Goal: Information Seeking & Learning: Learn about a topic

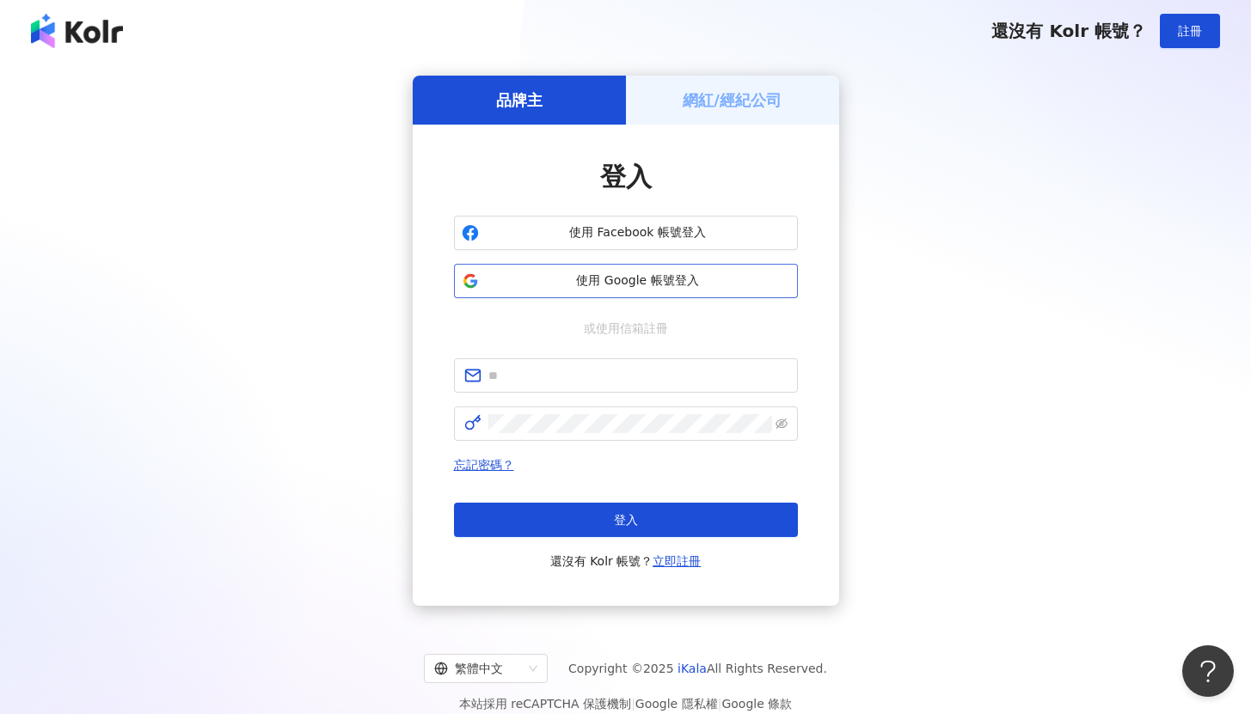
click at [579, 271] on button "使用 Google 帳號登入" at bounding box center [626, 281] width 344 height 34
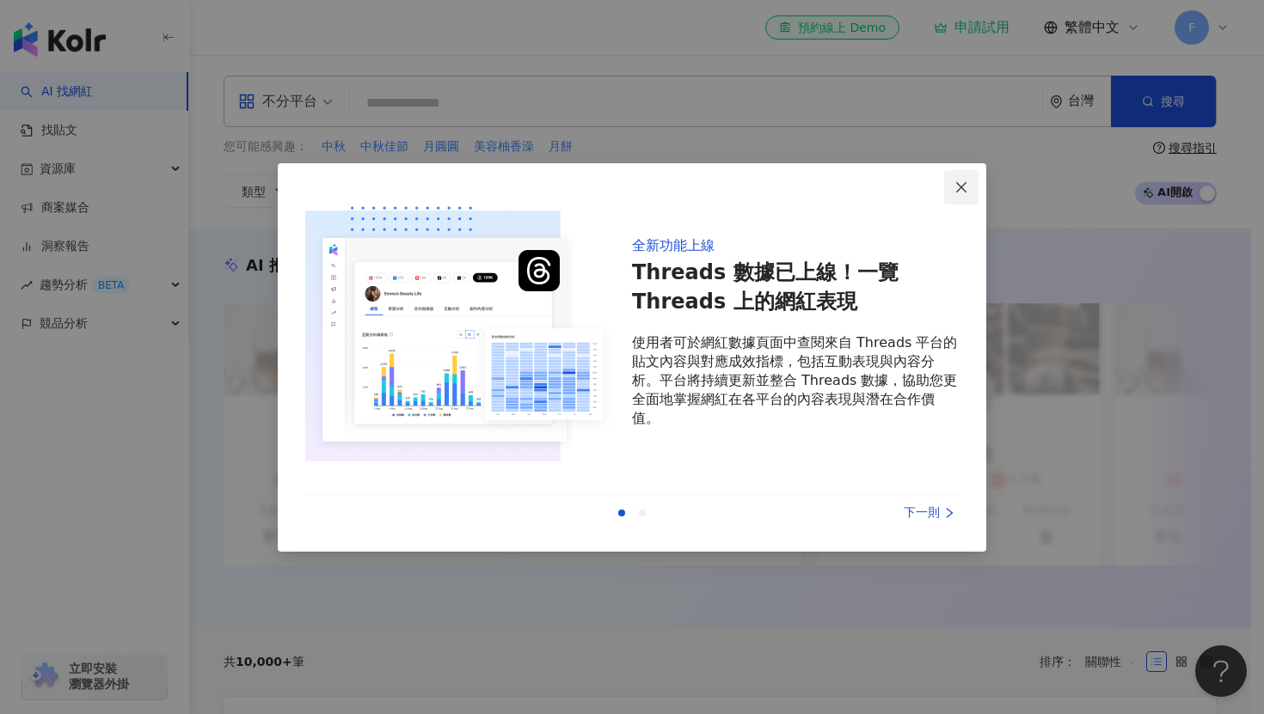
click at [962, 193] on icon "close" at bounding box center [961, 188] width 14 height 14
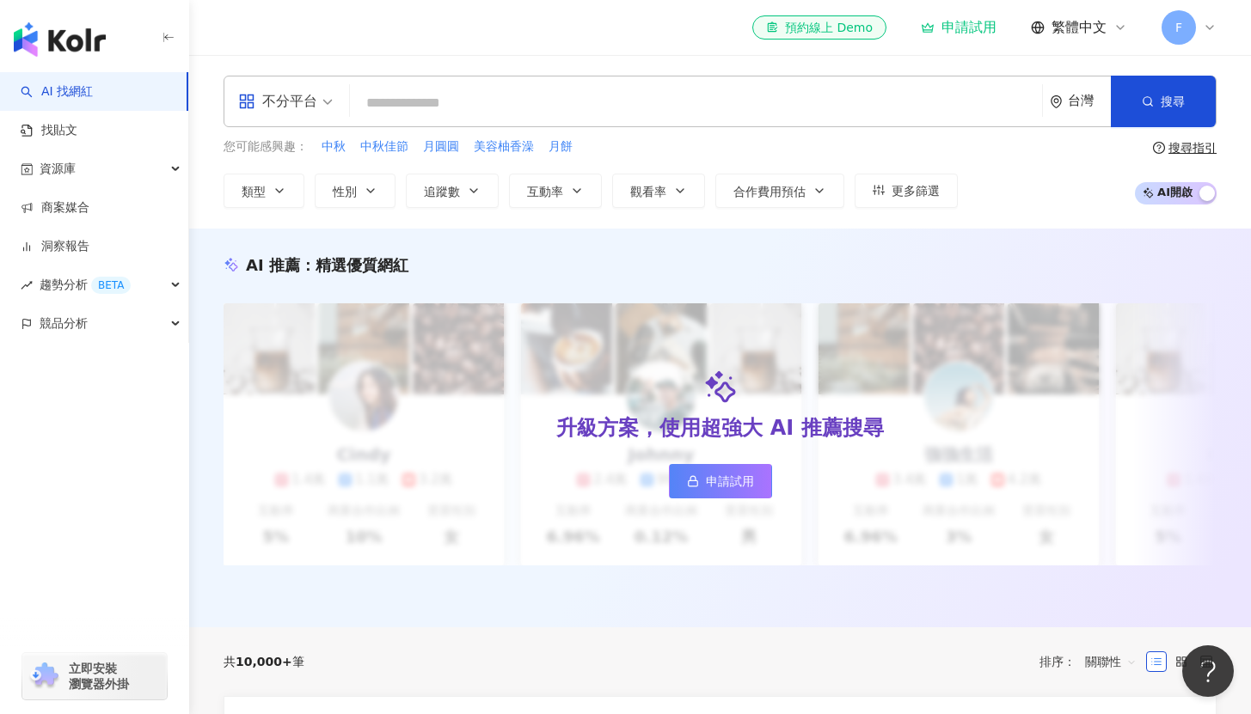
click at [757, 89] on input "search" at bounding box center [696, 103] width 678 height 33
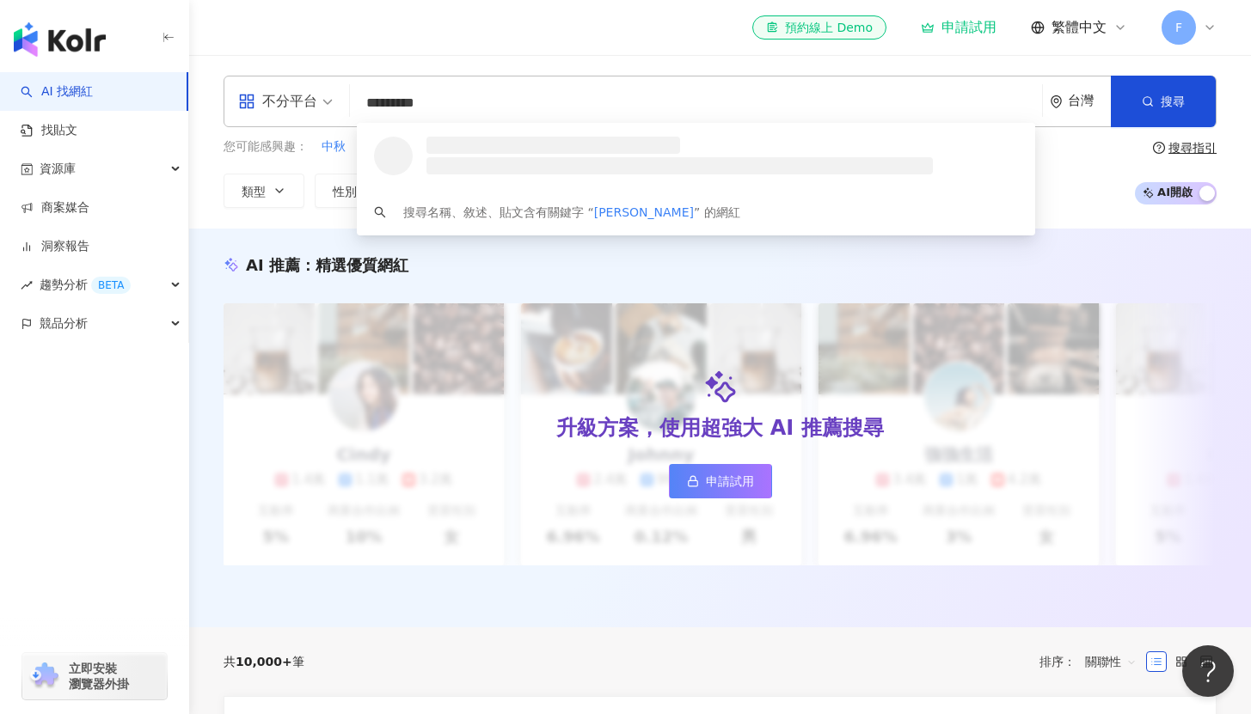
click at [322, 100] on span "不分平台" at bounding box center [285, 102] width 95 height 28
type input "*********"
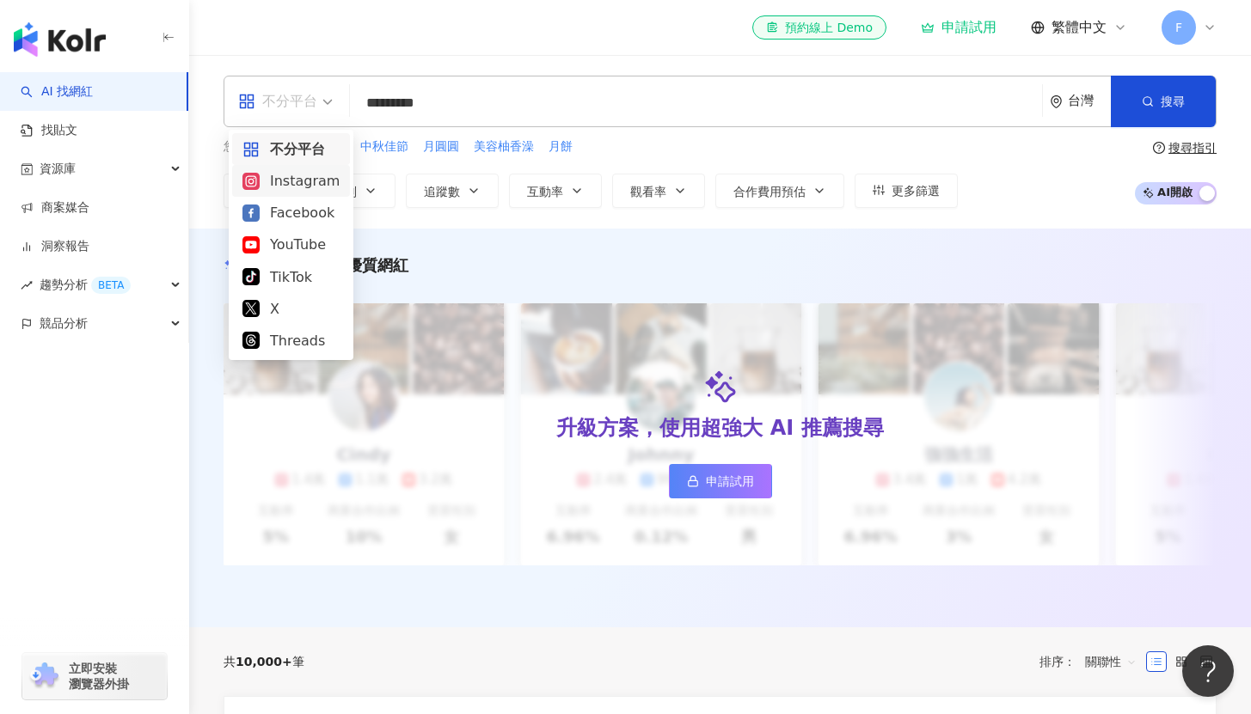
click at [298, 184] on div "Instagram" at bounding box center [290, 180] width 97 height 21
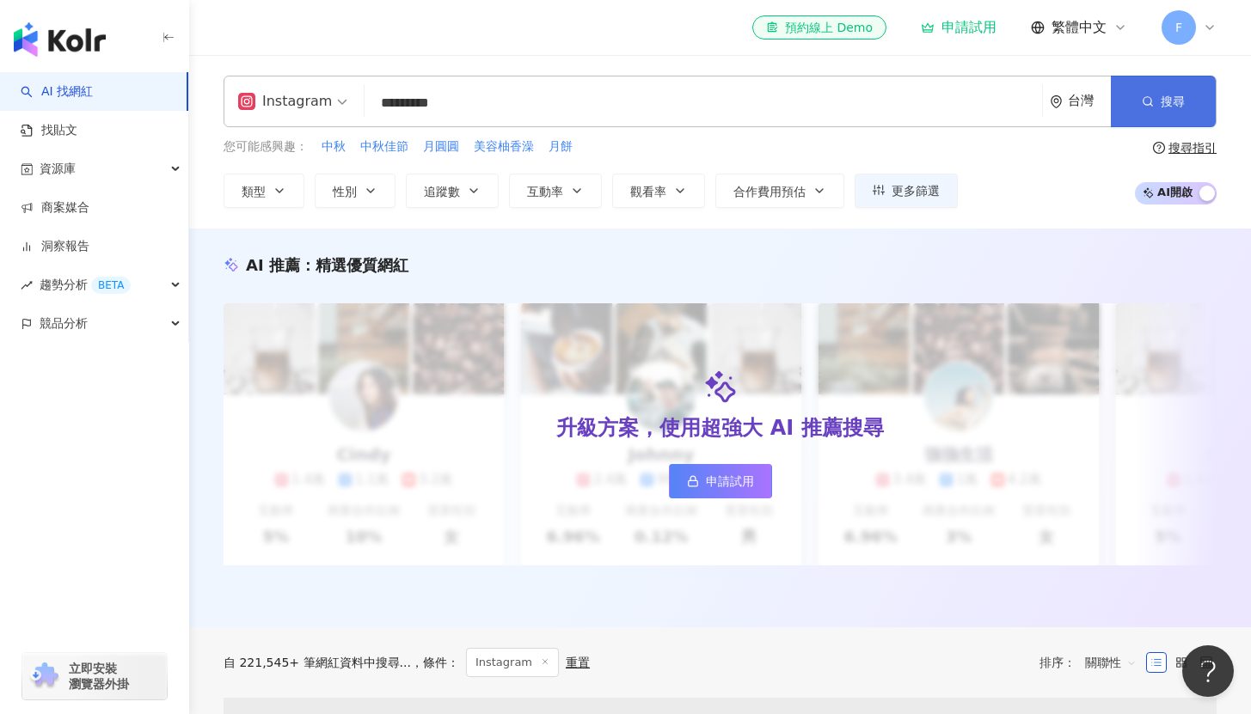
click at [1167, 102] on span "搜尋" at bounding box center [1173, 102] width 24 height 14
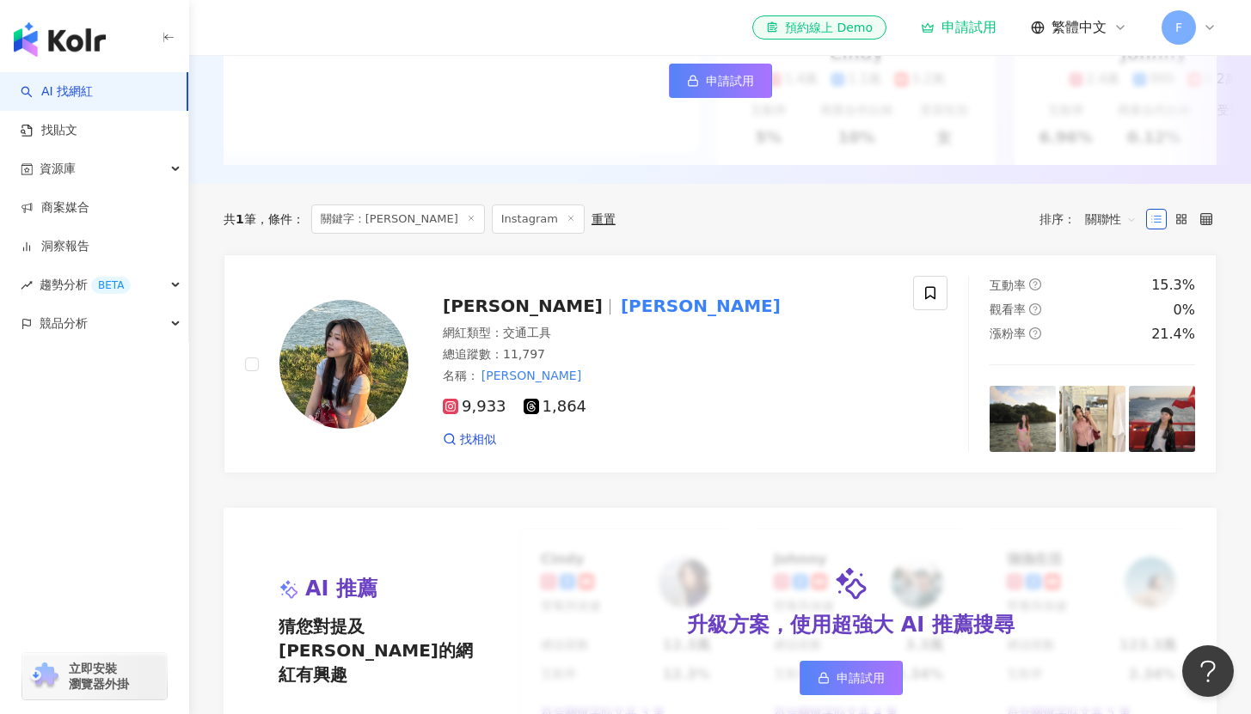
scroll to position [421, 0]
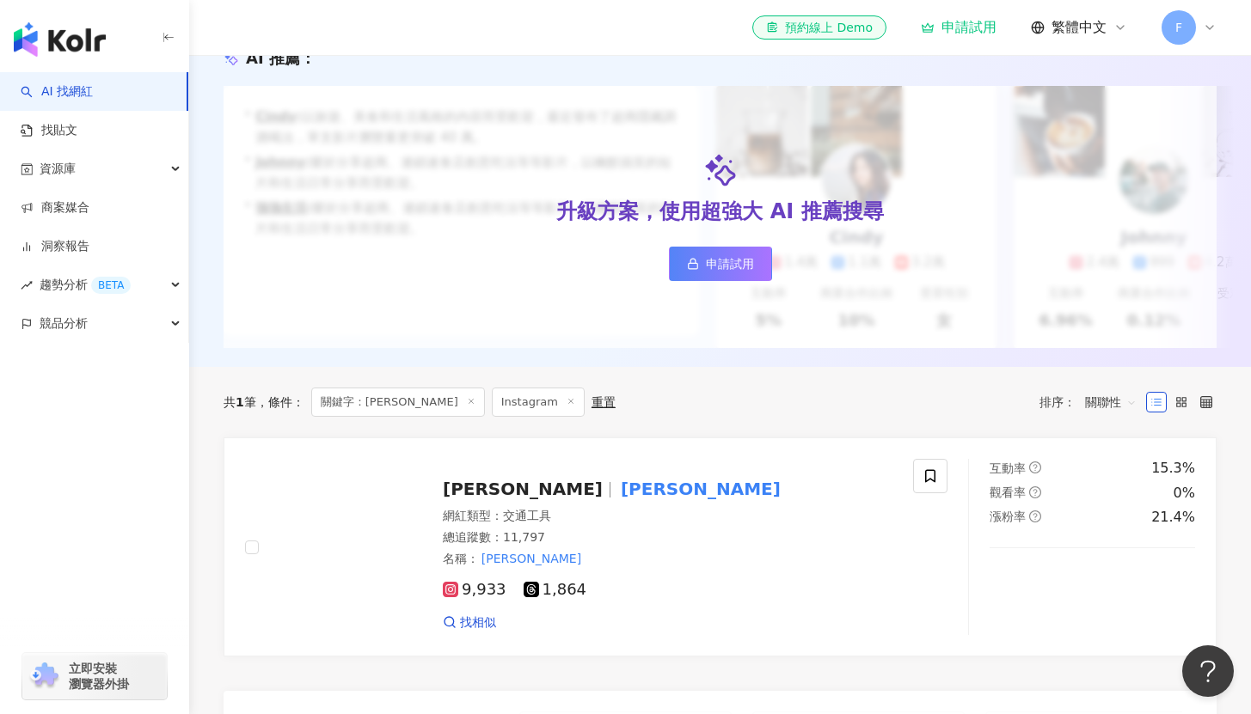
scroll to position [312, 0]
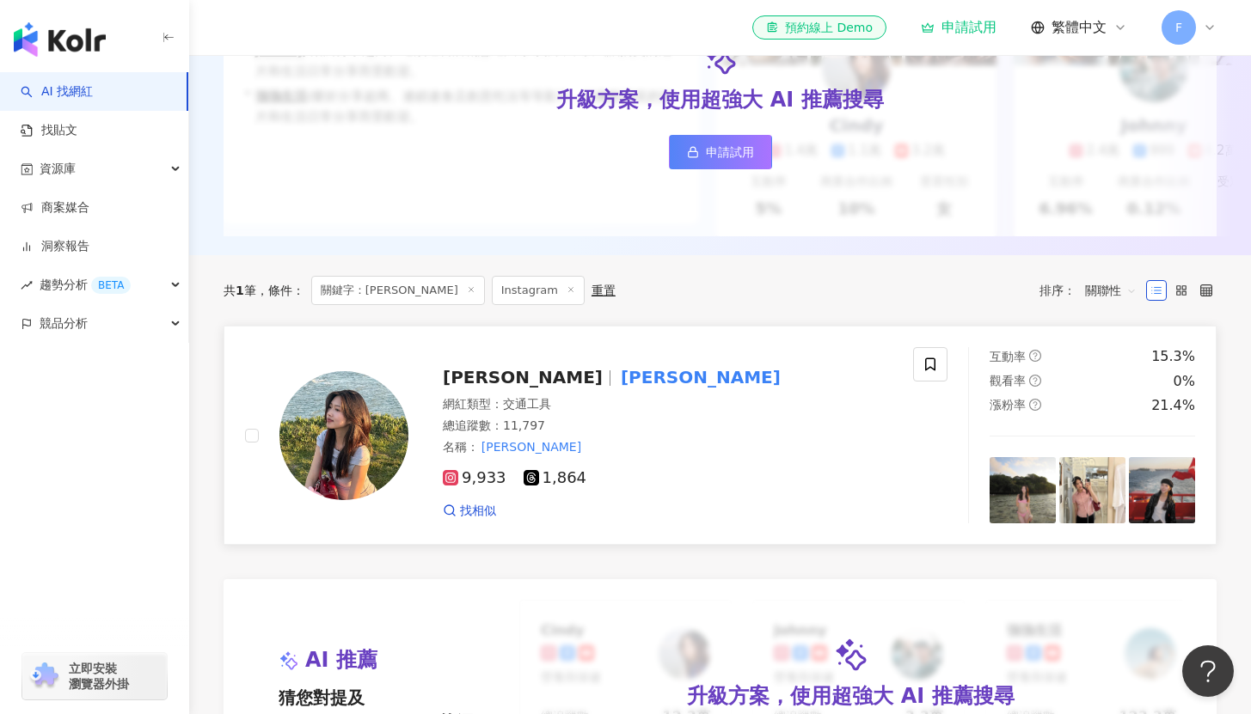
click at [479, 487] on span "9,933" at bounding box center [475, 478] width 64 height 18
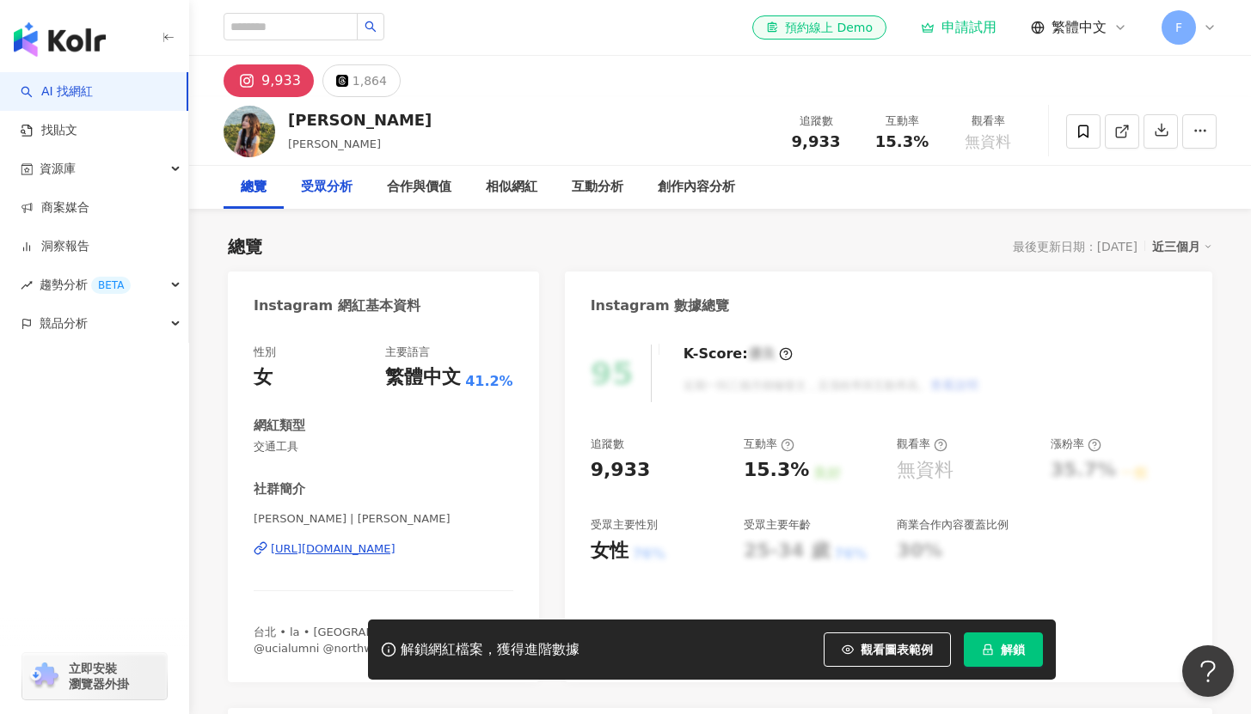
click at [325, 189] on div "受眾分析" at bounding box center [327, 187] width 52 height 21
